Goal: Task Accomplishment & Management: Use online tool/utility

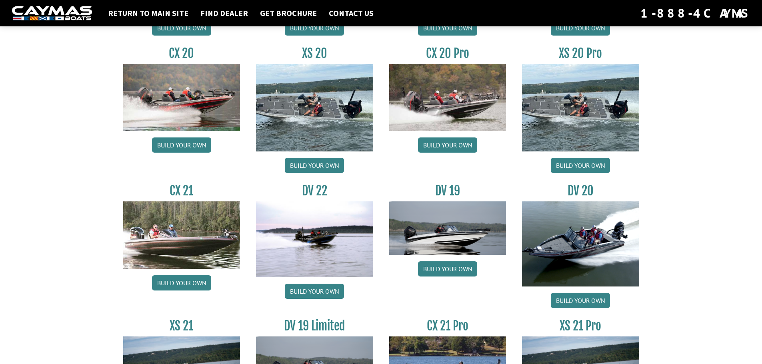
scroll to position [800, 0]
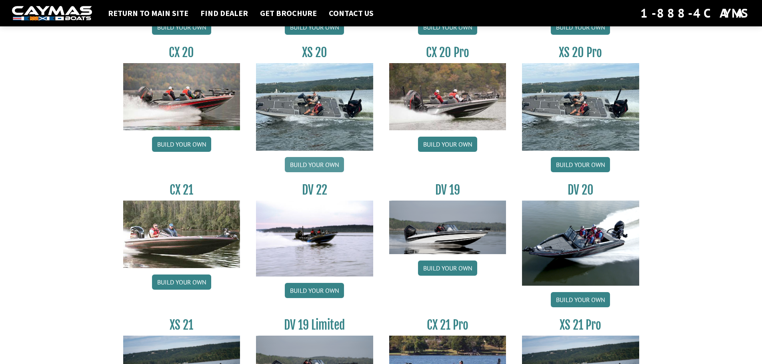
click at [312, 163] on link "Build your own" at bounding box center [314, 164] width 59 height 15
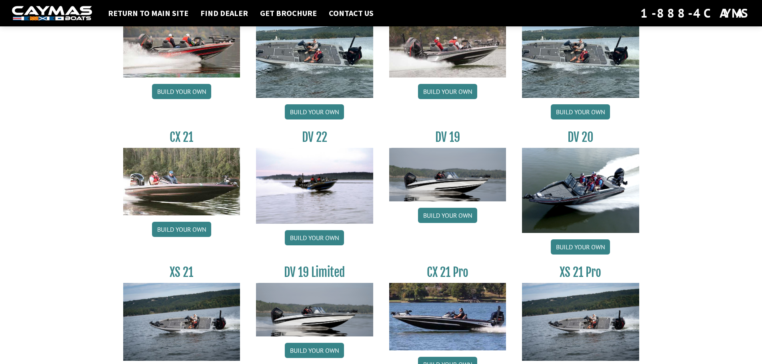
scroll to position [907, 0]
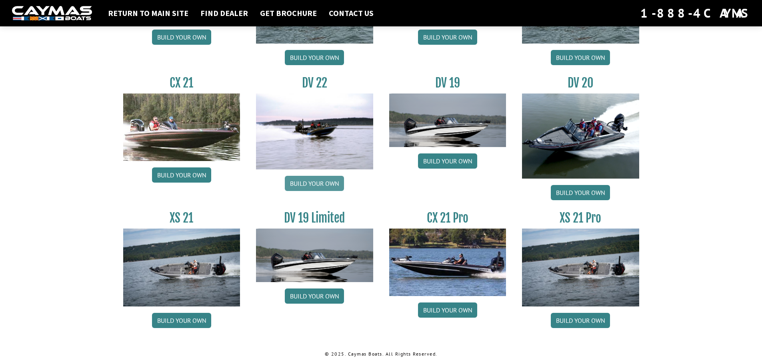
click at [309, 183] on link "Build your own" at bounding box center [314, 183] width 59 height 15
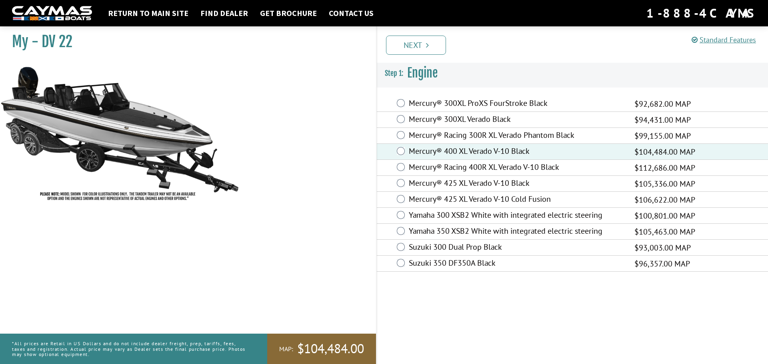
click at [415, 44] on link "Next" at bounding box center [416, 45] width 60 height 19
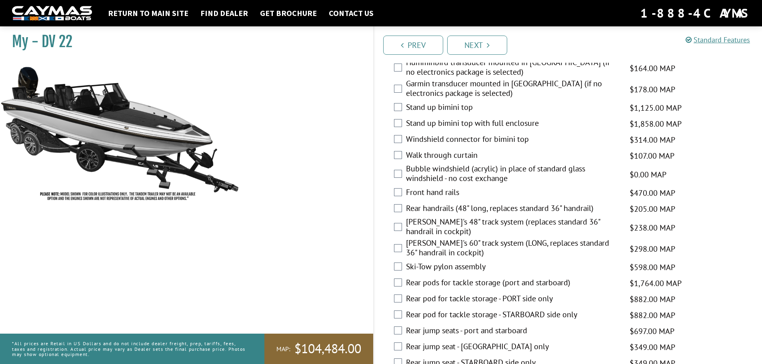
scroll to position [1097, 0]
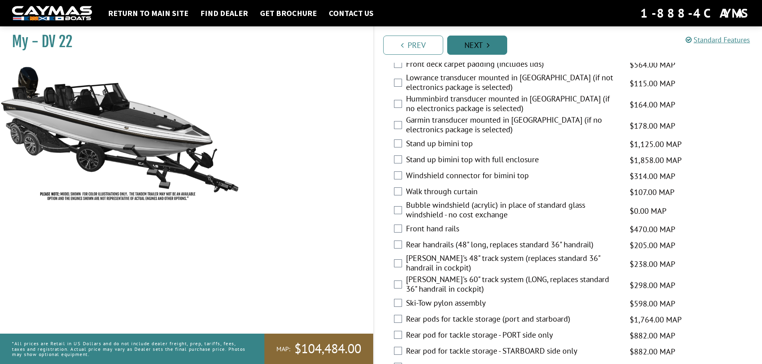
click at [479, 48] on link "Next" at bounding box center [477, 45] width 60 height 19
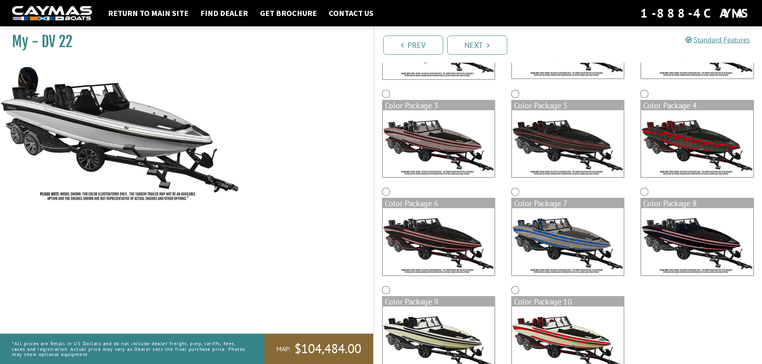
scroll to position [128, 0]
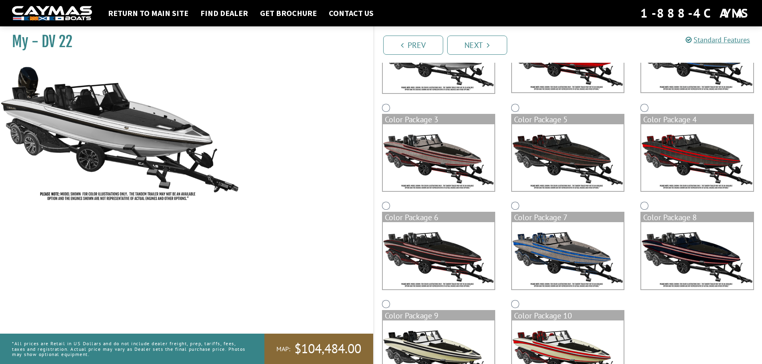
click at [550, 247] on img at bounding box center [568, 255] width 112 height 67
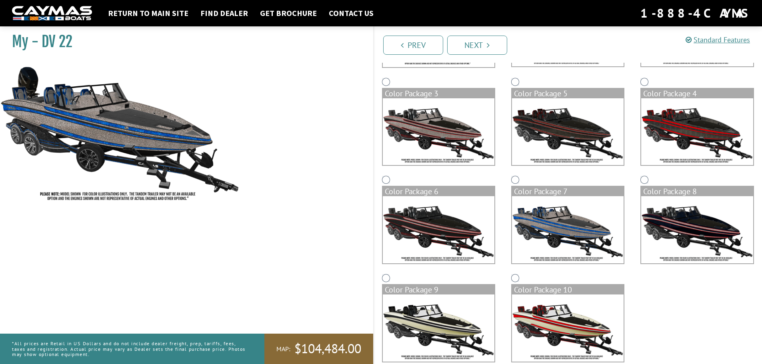
scroll to position [168, 0]
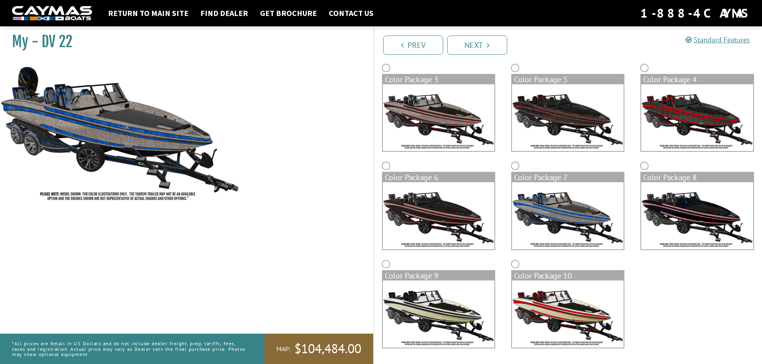
click at [477, 38] on link "Next" at bounding box center [477, 45] width 60 height 19
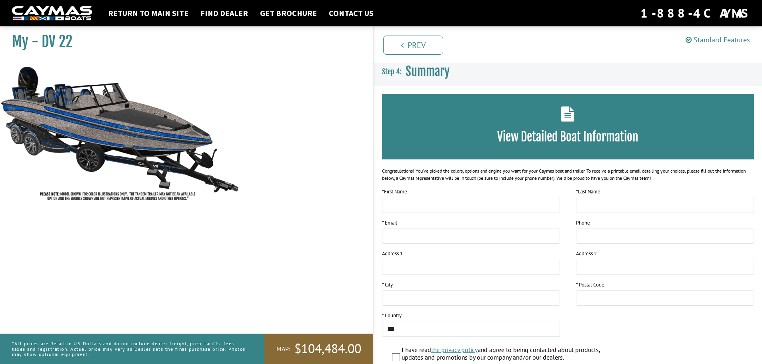
scroll to position [0, 0]
